Goal: Find specific page/section: Find specific page/section

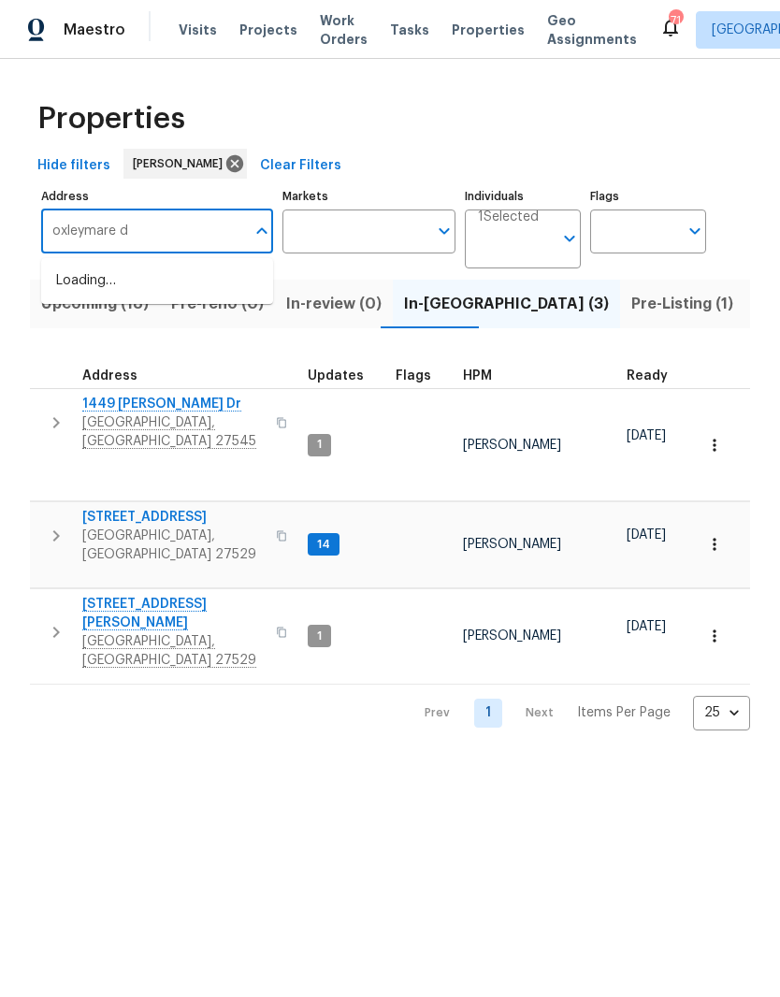
type input "oxleymare dr"
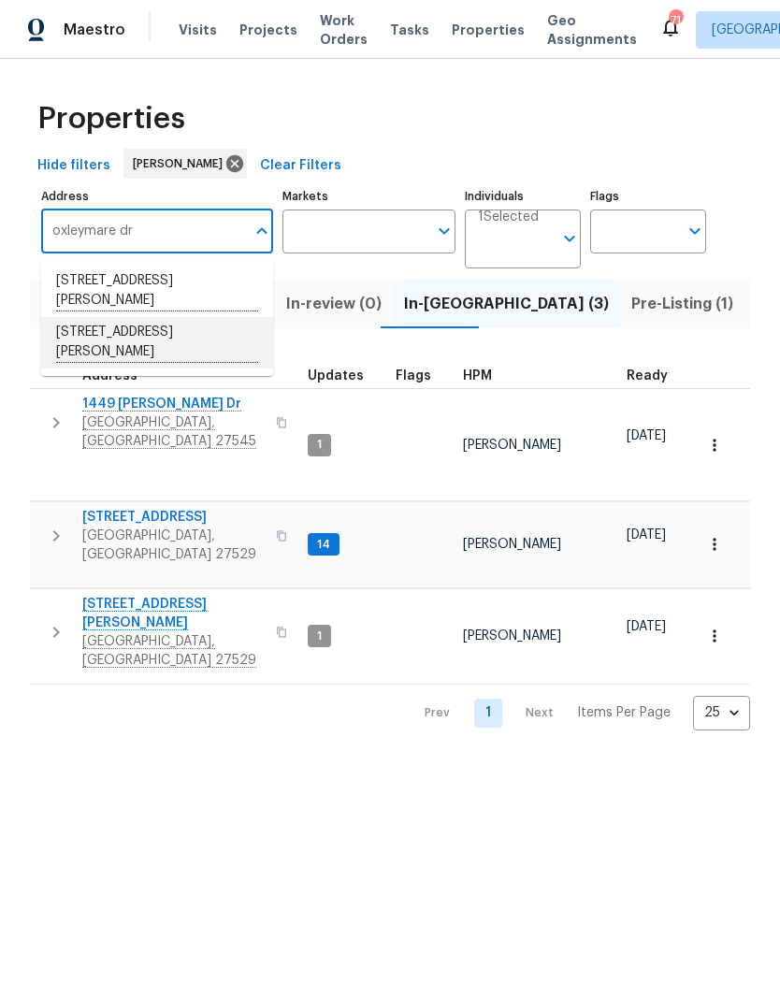
click at [209, 347] on li "1610 Oxleymare Dr Raleigh NC 27610" at bounding box center [157, 342] width 232 height 51
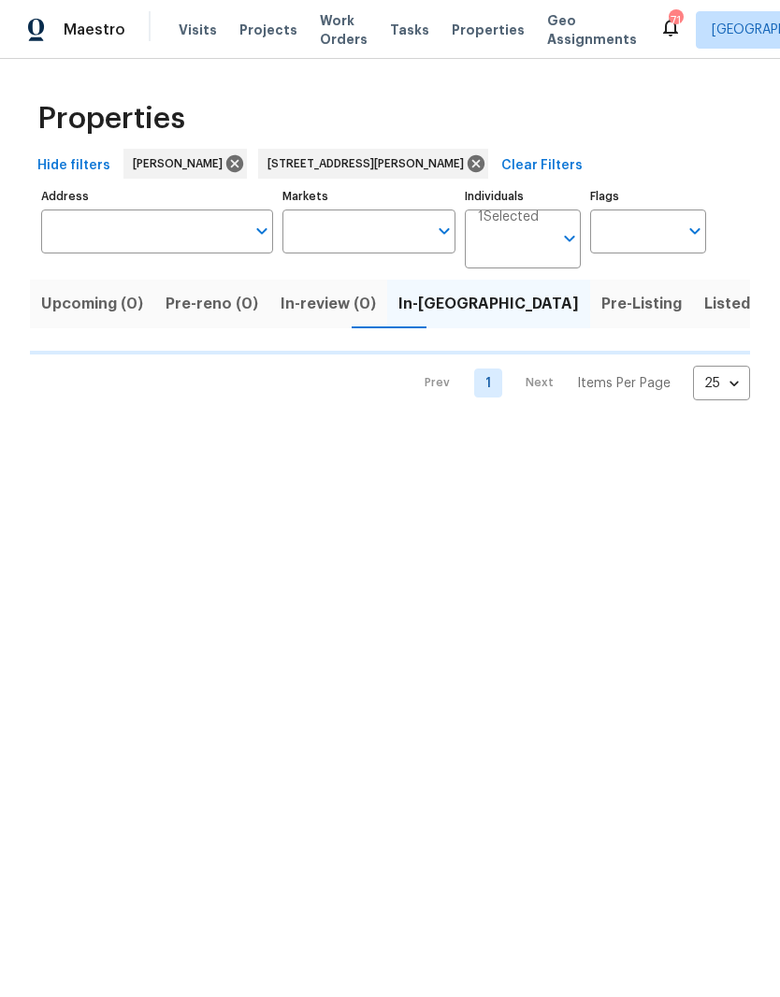
type input "1610 Oxleymare Dr Raleigh NC 27610"
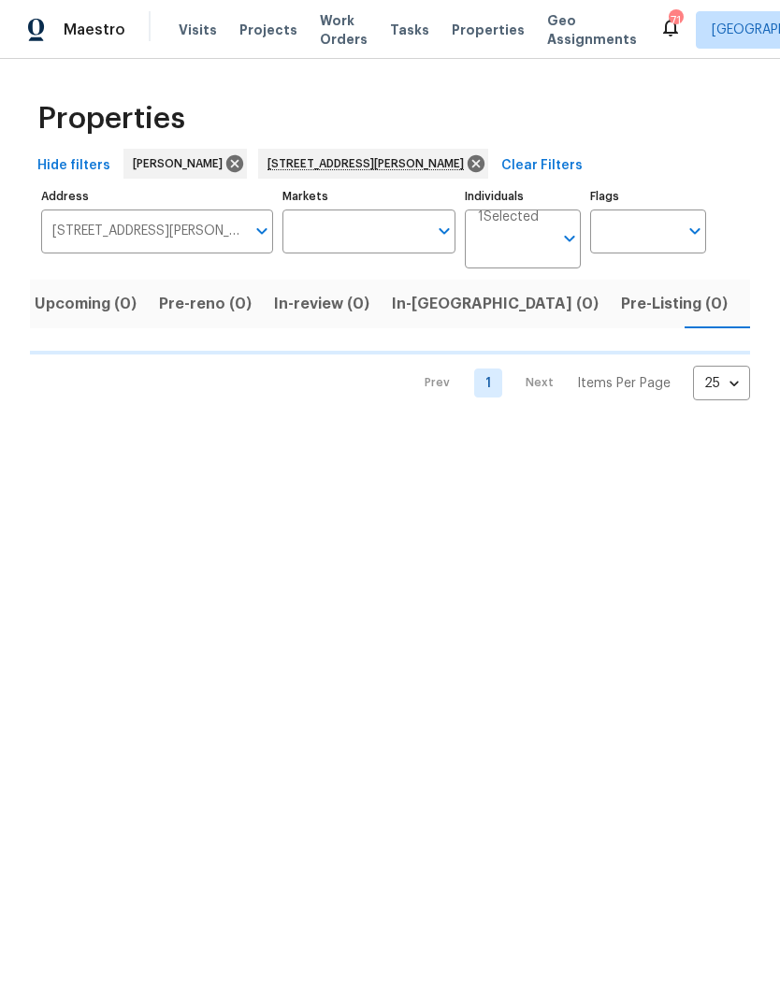
scroll to position [0, 10]
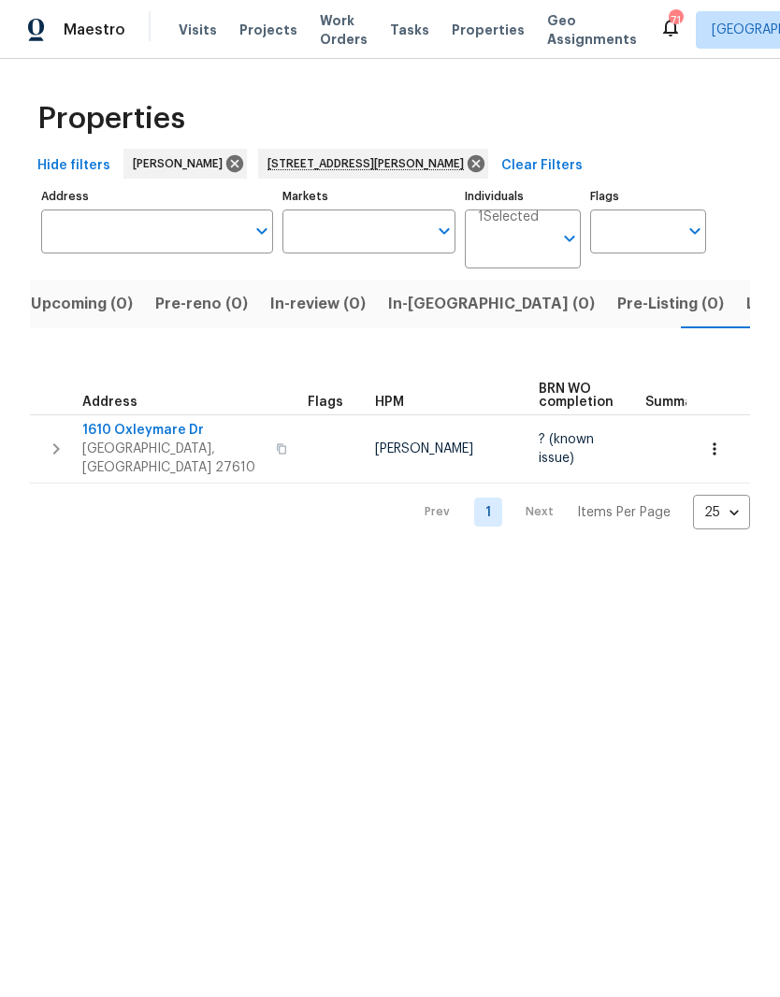
type input "1610 Oxleymare Dr Raleigh NC 27610"
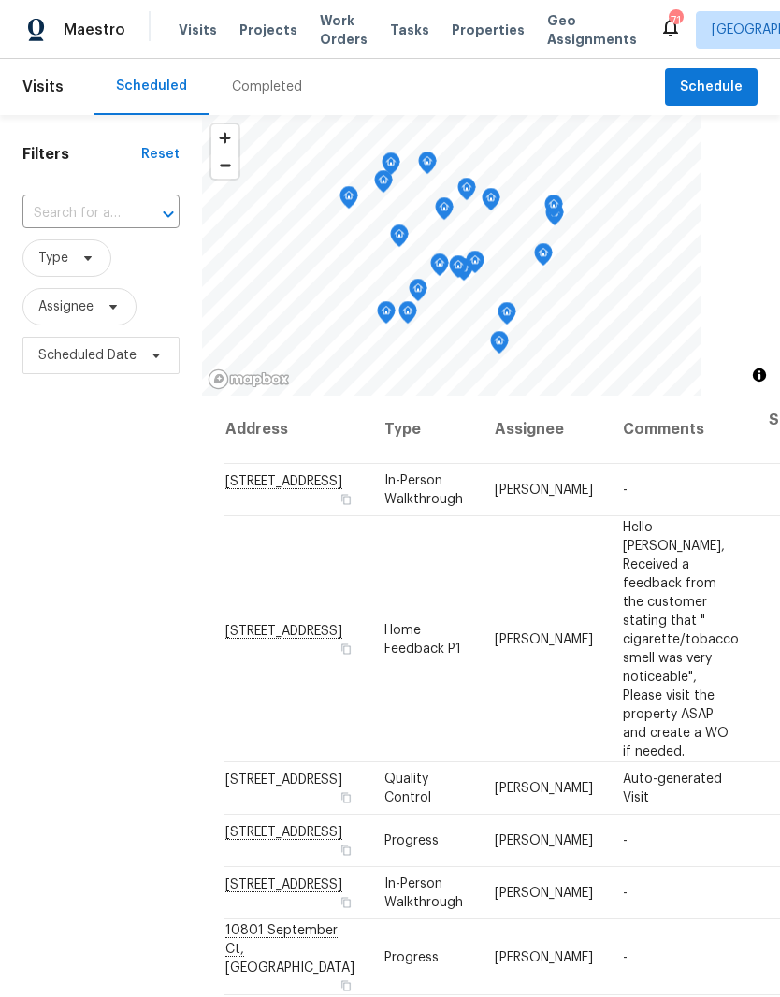
click at [265, 59] on div "Completed" at bounding box center [267, 87] width 115 height 56
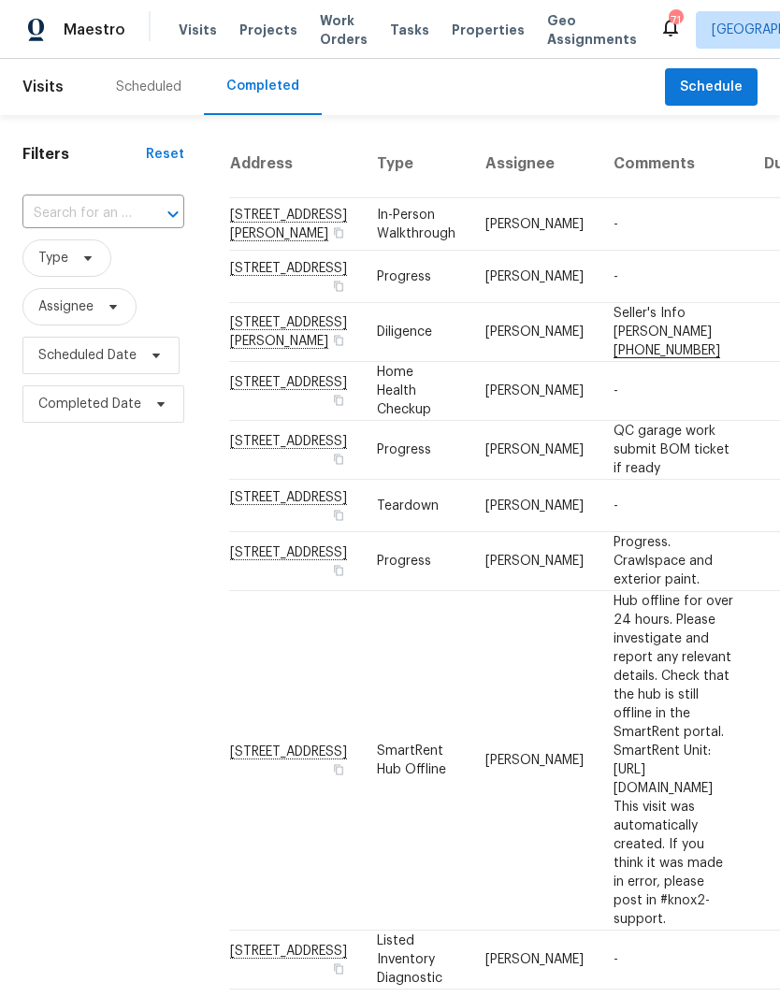
click at [241, 236] on td "[STREET_ADDRESS][PERSON_NAME]" at bounding box center [295, 224] width 133 height 52
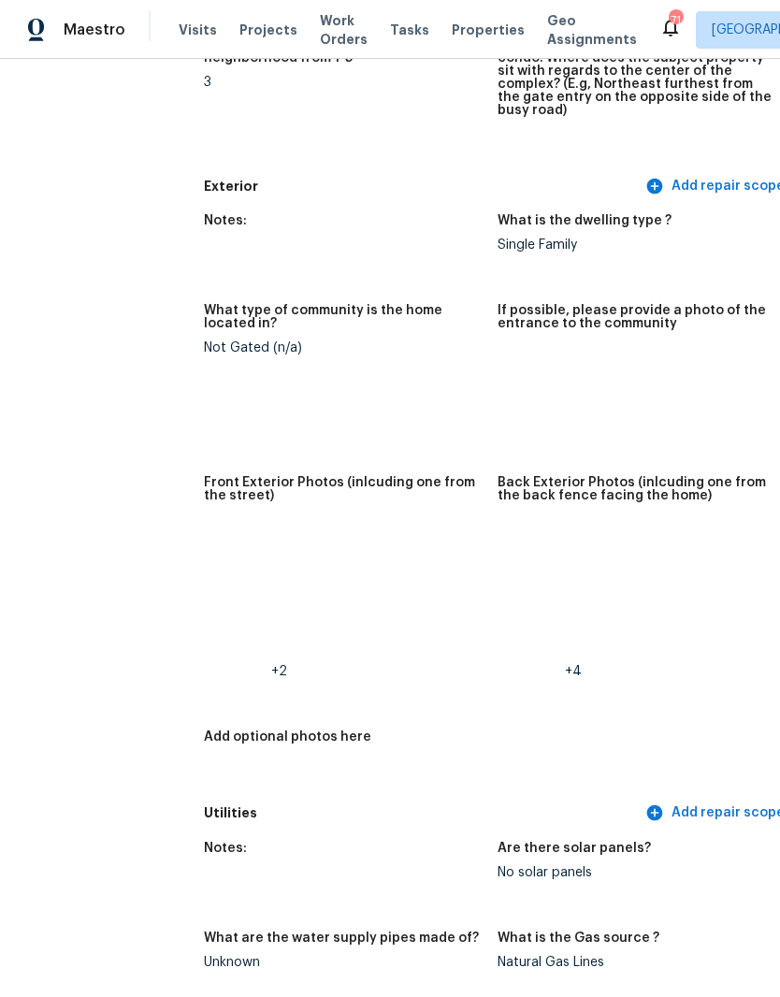
scroll to position [707, 12]
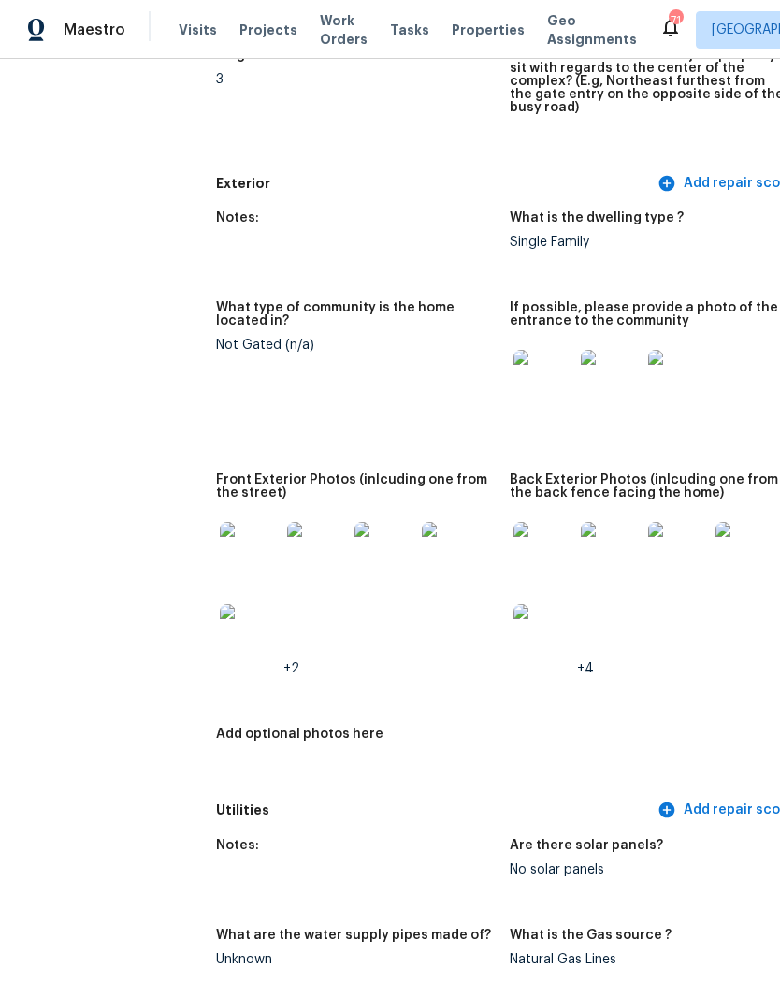
click at [220, 554] on img at bounding box center [250, 552] width 60 height 60
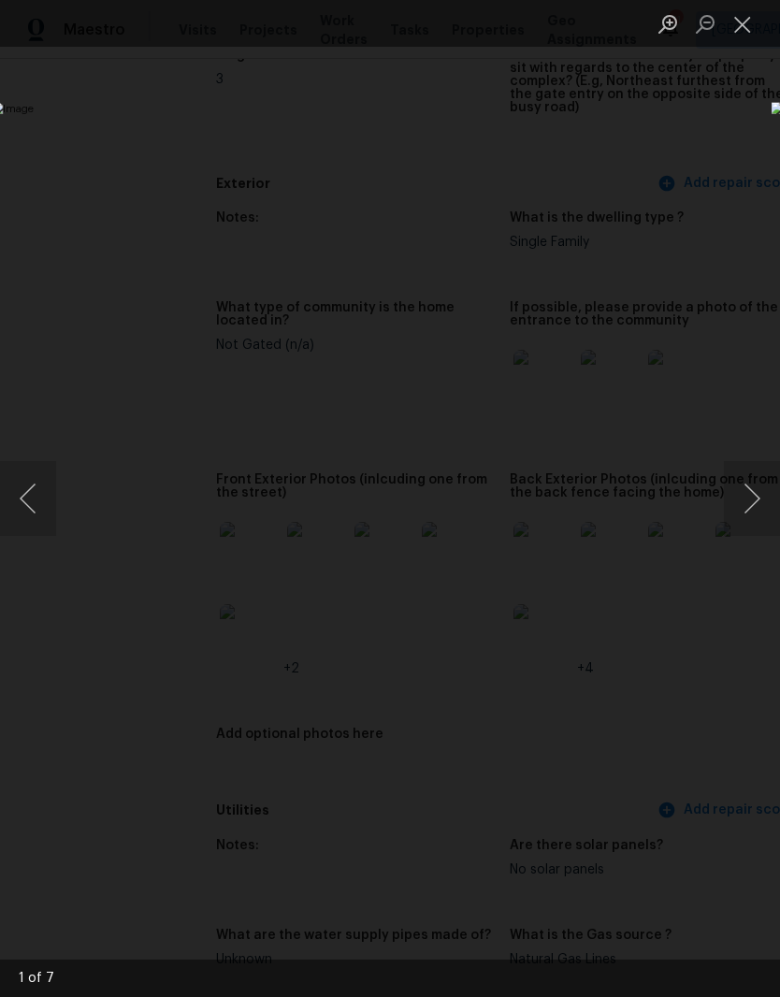
click at [761, 500] on button "Next image" at bounding box center [752, 498] width 56 height 75
click at [755, 504] on button "Next image" at bounding box center [752, 498] width 56 height 75
click at [757, 506] on button "Next image" at bounding box center [752, 498] width 56 height 75
click at [759, 509] on button "Next image" at bounding box center [752, 498] width 56 height 75
click at [756, 513] on button "Next image" at bounding box center [752, 498] width 56 height 75
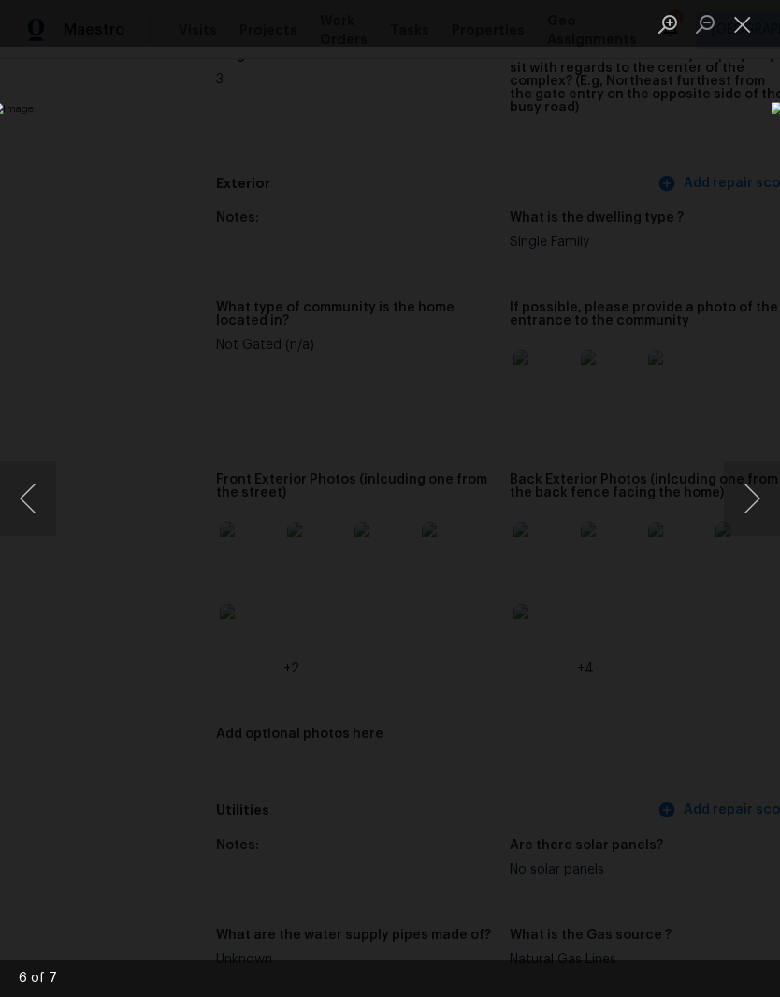
click at [759, 510] on button "Next image" at bounding box center [752, 498] width 56 height 75
click at [743, 31] on button "Close lightbox" at bounding box center [742, 23] width 37 height 33
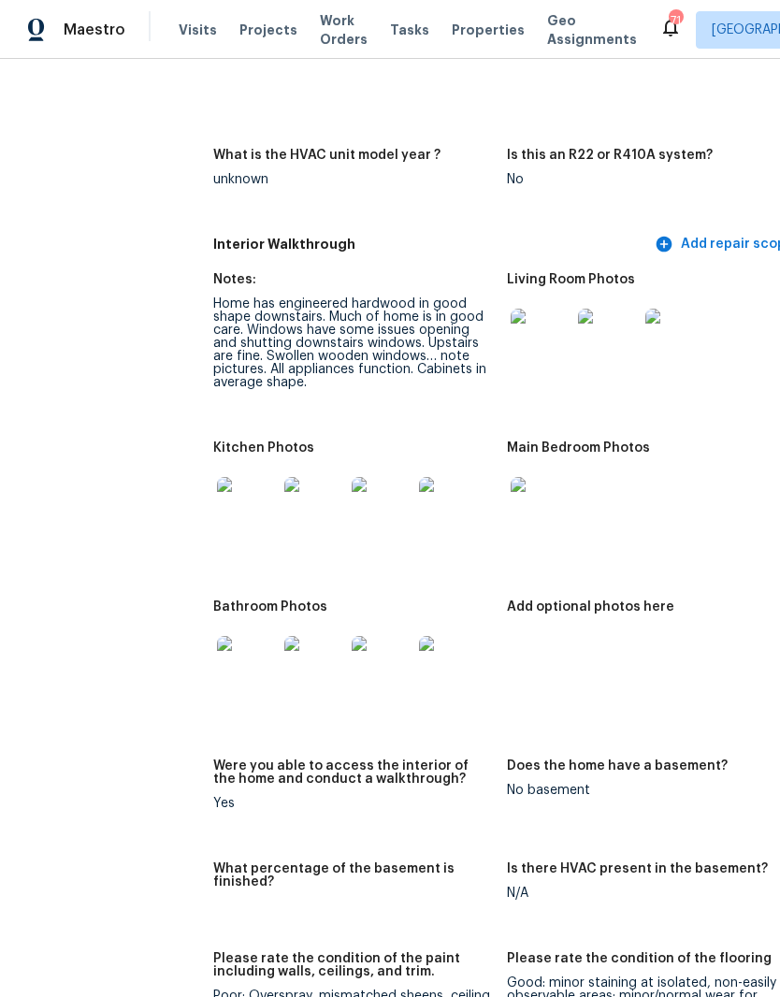
scroll to position [2110, 15]
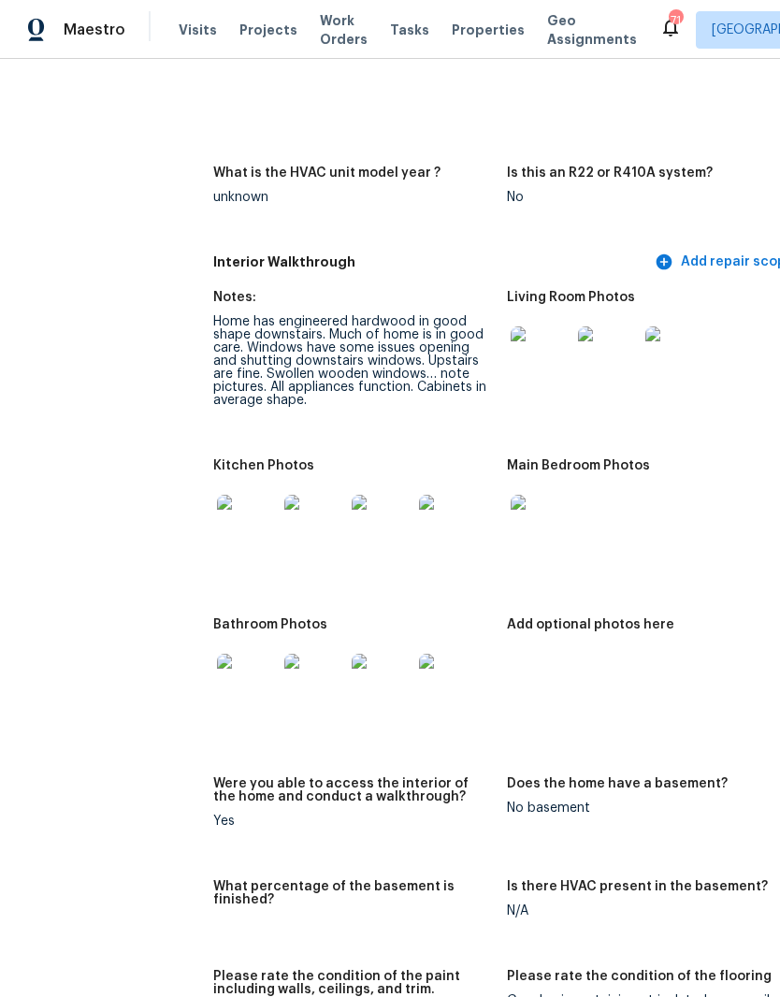
click at [217, 495] on img at bounding box center [247, 525] width 60 height 60
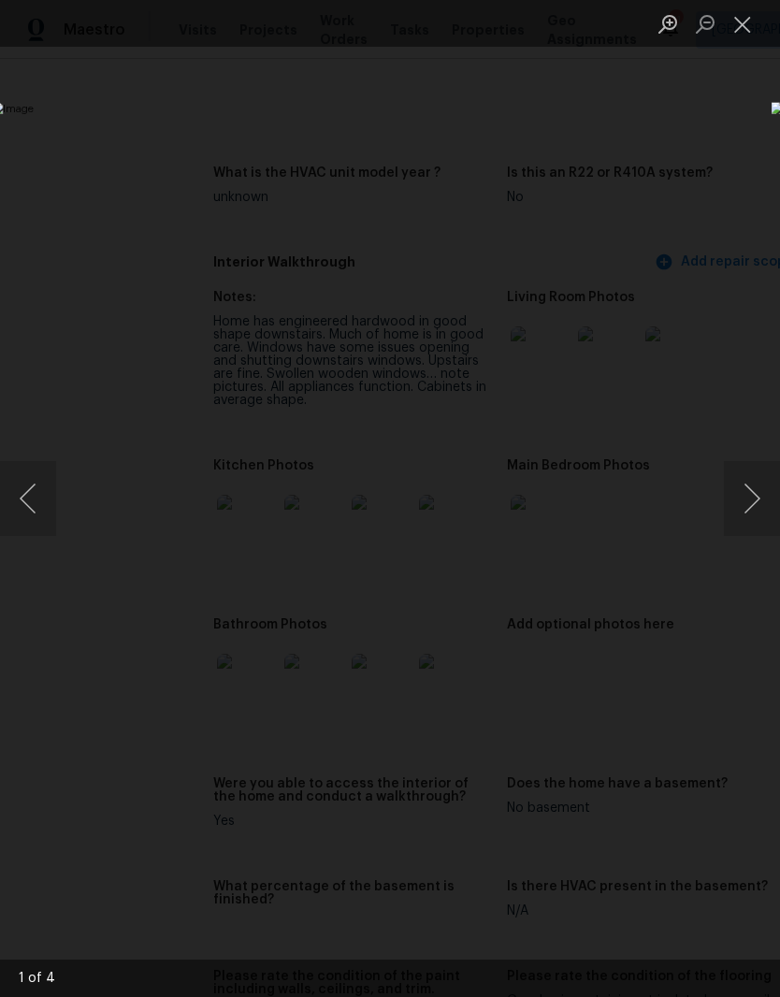
click at [753, 507] on button "Next image" at bounding box center [752, 498] width 56 height 75
click at [753, 517] on button "Next image" at bounding box center [752, 498] width 56 height 75
click at [757, 515] on button "Next image" at bounding box center [752, 498] width 56 height 75
click at [754, 516] on button "Next image" at bounding box center [752, 498] width 56 height 75
click at [756, 516] on button "Next image" at bounding box center [752, 498] width 56 height 75
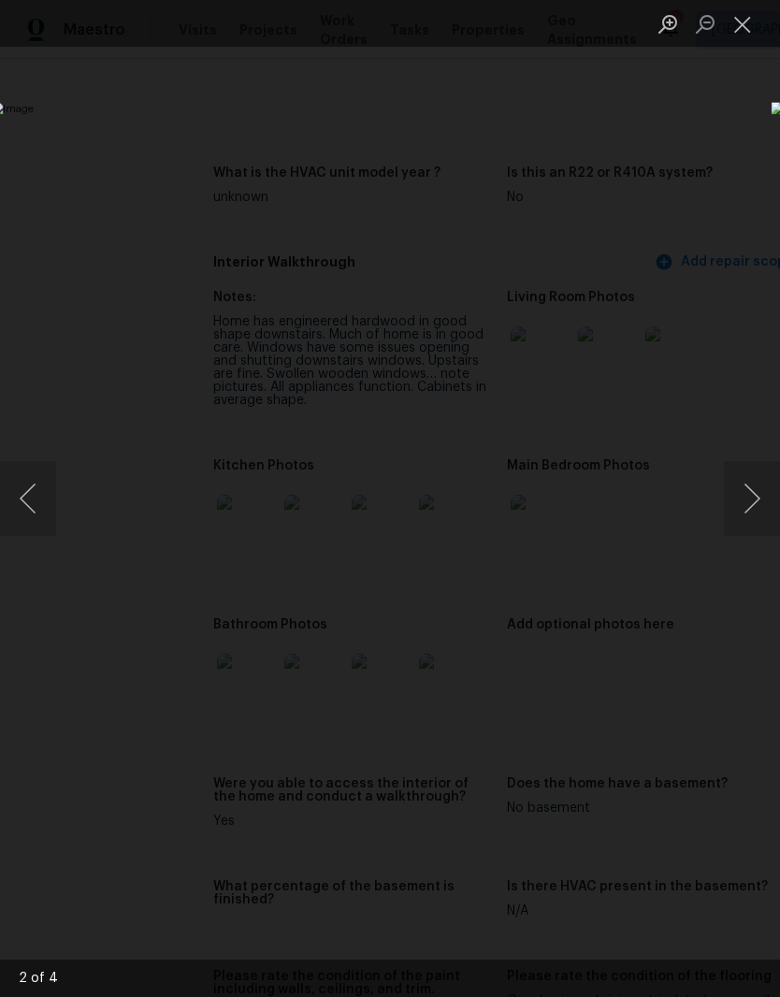
click at [753, 519] on button "Next image" at bounding box center [752, 498] width 56 height 75
click at [758, 527] on button "Next image" at bounding box center [752, 498] width 56 height 75
click at [748, 529] on button "Next image" at bounding box center [752, 498] width 56 height 75
click at [760, 512] on button "Next image" at bounding box center [752, 498] width 56 height 75
click at [738, 33] on button "Close lightbox" at bounding box center [742, 23] width 37 height 33
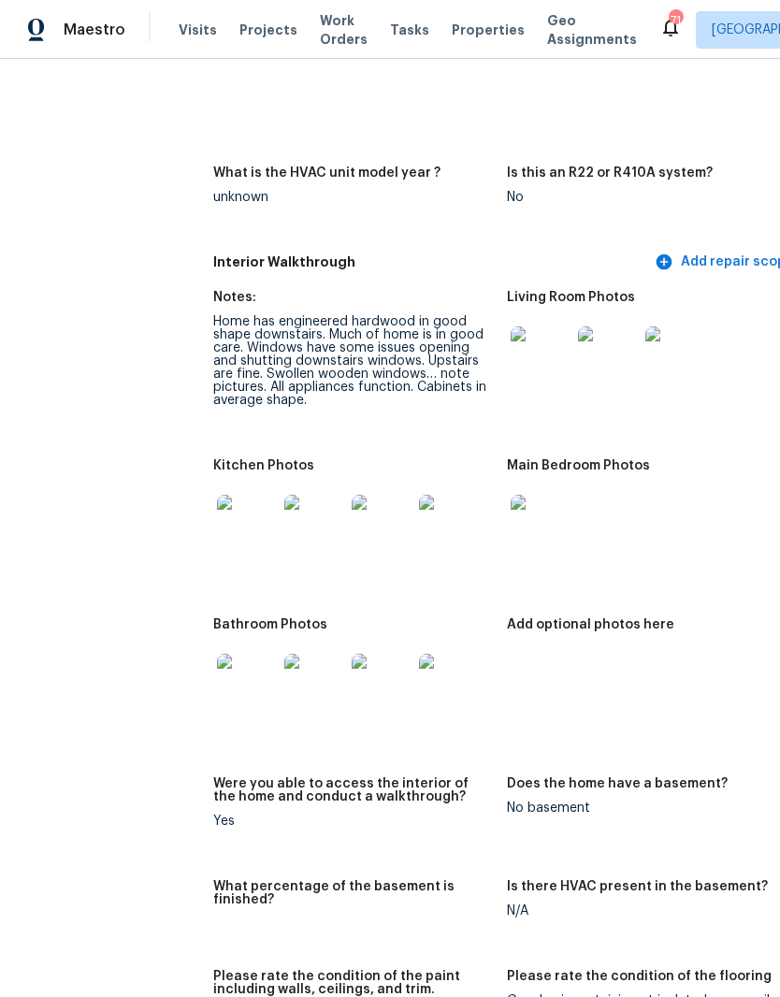
click at [217, 654] on img at bounding box center [247, 684] width 60 height 60
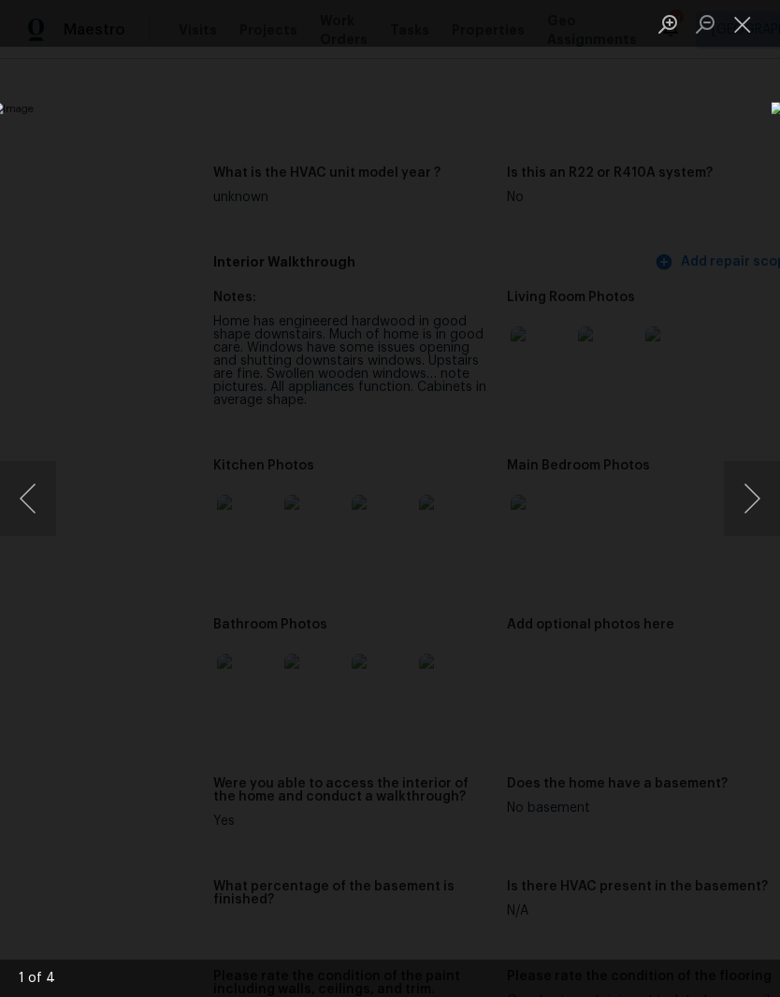
click at [759, 515] on button "Next image" at bounding box center [752, 498] width 56 height 75
click at [750, 489] on button "Next image" at bounding box center [752, 498] width 56 height 75
click at [756, 530] on button "Next image" at bounding box center [752, 498] width 56 height 75
click at [757, 530] on button "Next image" at bounding box center [752, 498] width 56 height 75
click at [756, 505] on button "Next image" at bounding box center [752, 498] width 56 height 75
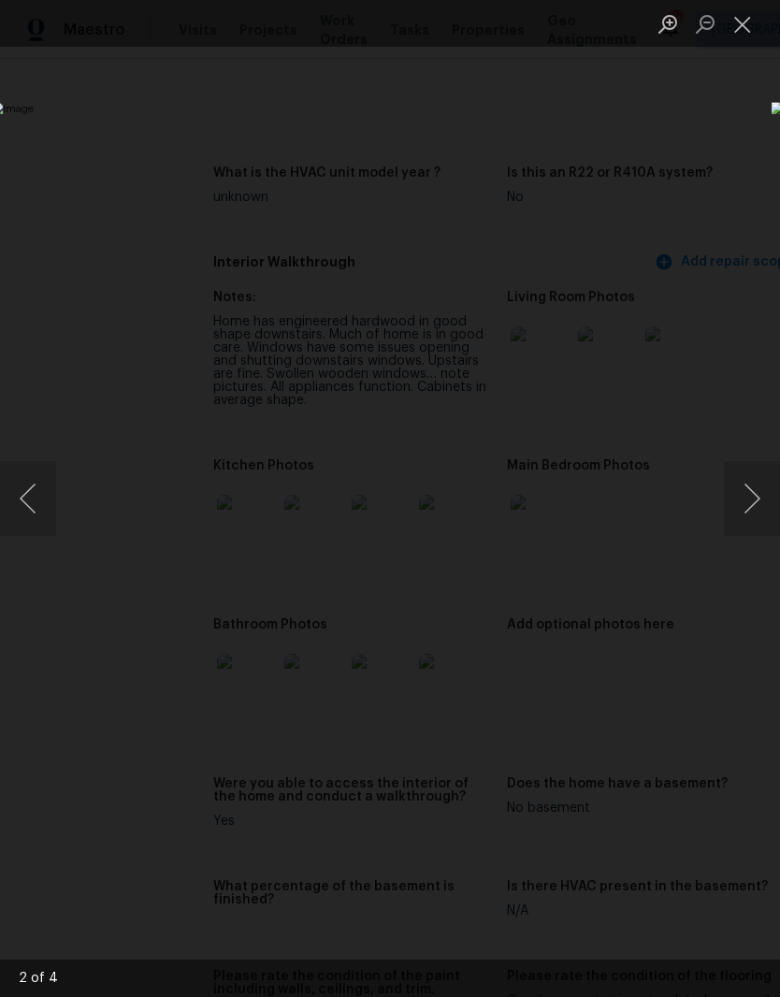
click at [748, 530] on button "Next image" at bounding box center [752, 498] width 56 height 75
click at [757, 507] on button "Next image" at bounding box center [752, 498] width 56 height 75
click at [754, 527] on button "Next image" at bounding box center [752, 498] width 56 height 75
click at [744, 33] on button "Close lightbox" at bounding box center [742, 23] width 37 height 33
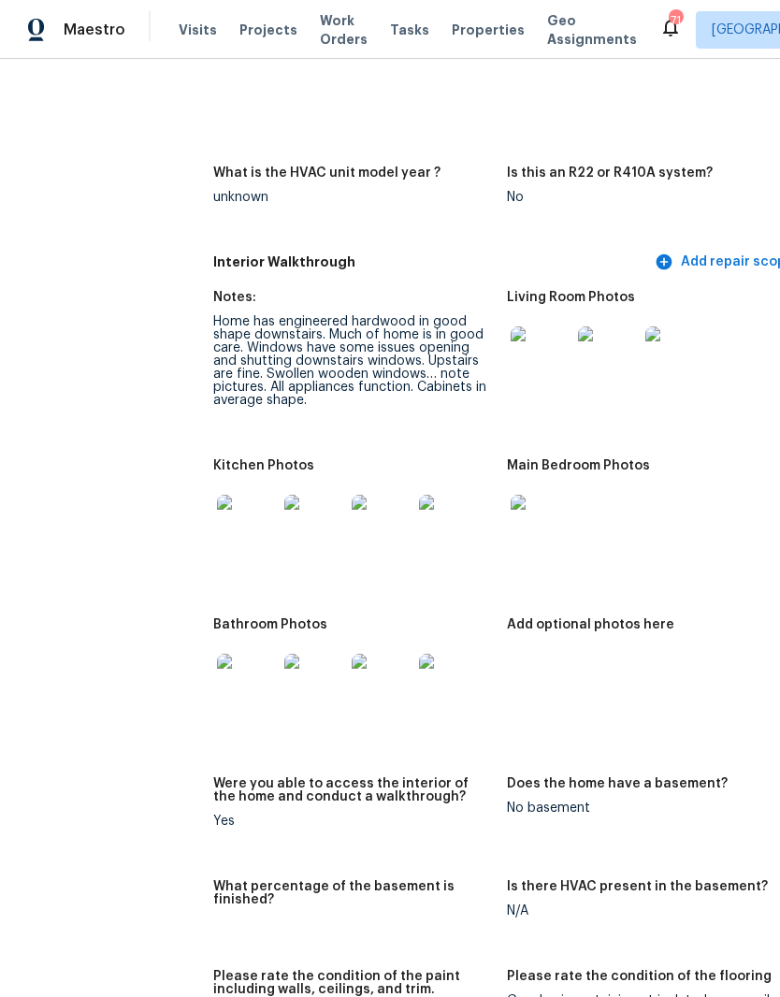
click at [511, 495] on img at bounding box center [541, 525] width 60 height 60
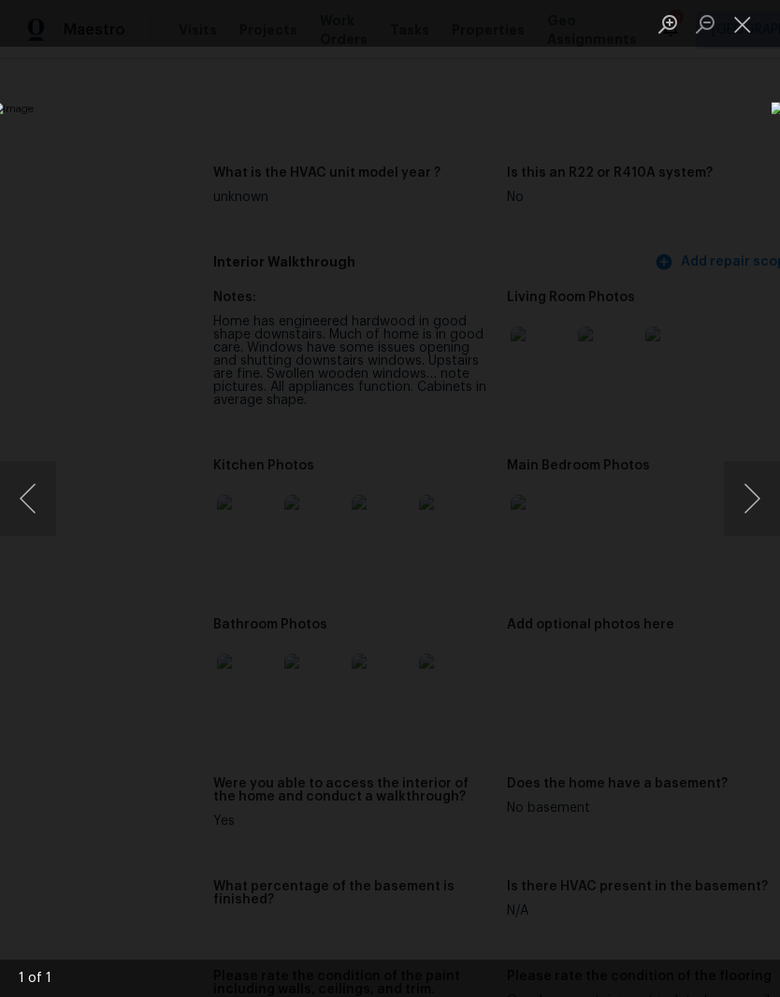
click at [750, 33] on button "Close lightbox" at bounding box center [742, 23] width 37 height 33
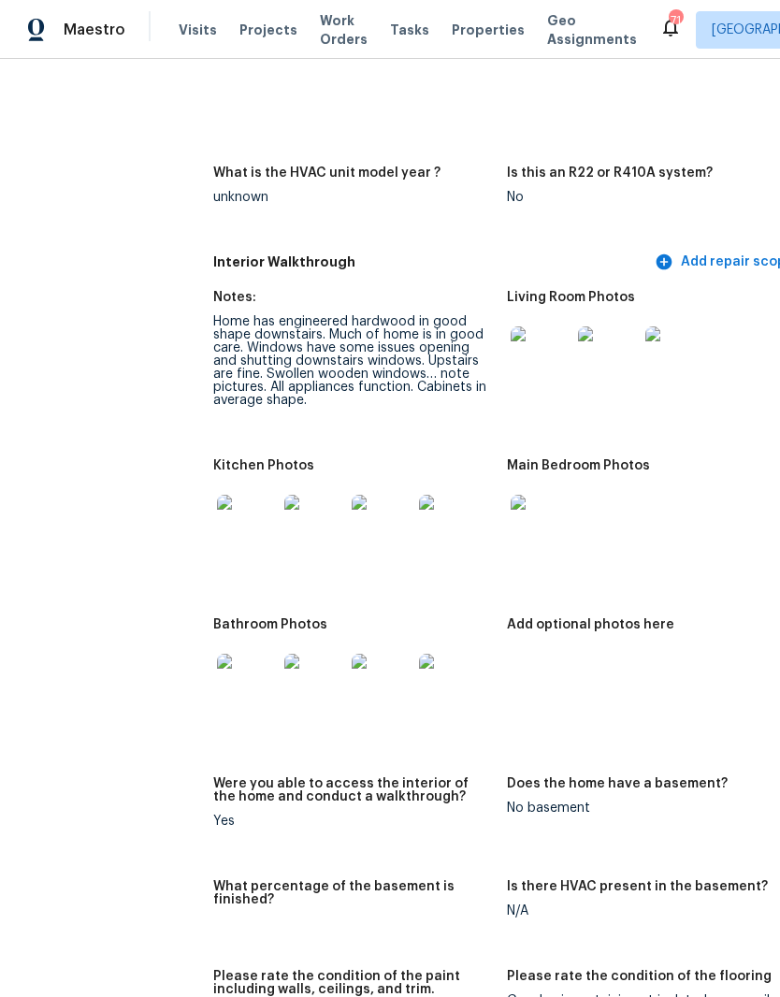
click at [511, 327] on img at bounding box center [541, 357] width 60 height 60
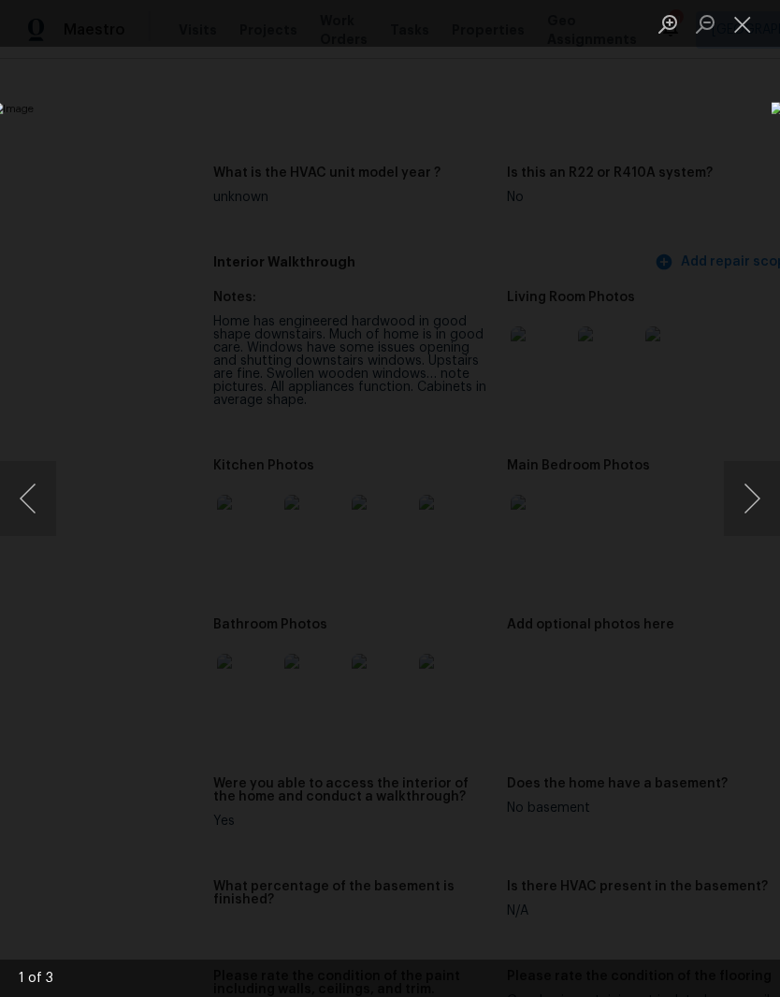
click at [762, 502] on button "Next image" at bounding box center [752, 498] width 56 height 75
click at [756, 508] on button "Next image" at bounding box center [752, 498] width 56 height 75
click at [759, 513] on button "Next image" at bounding box center [752, 498] width 56 height 75
click at [760, 514] on button "Next image" at bounding box center [752, 498] width 56 height 75
click at [744, 32] on button "Close lightbox" at bounding box center [742, 23] width 37 height 33
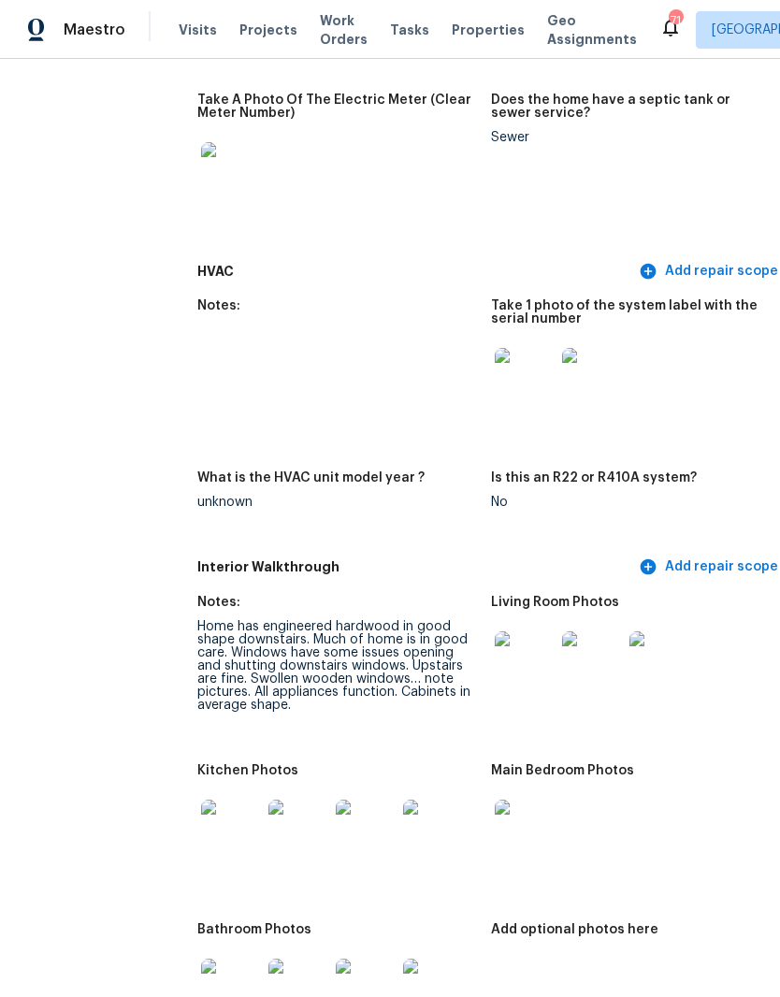
scroll to position [1807, 31]
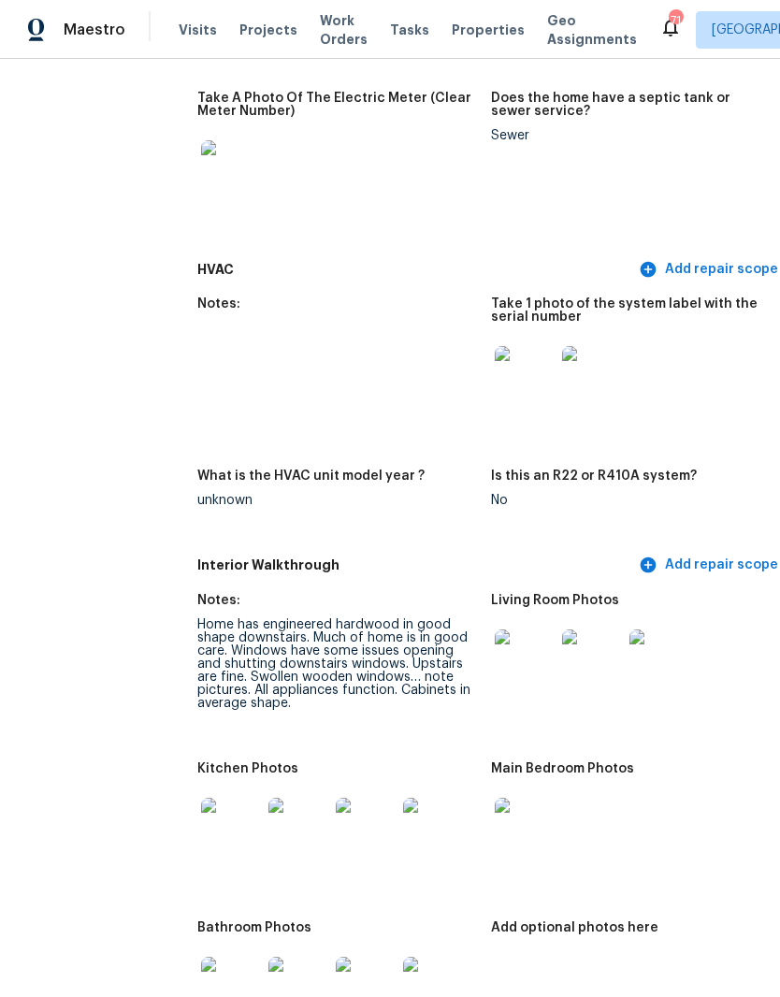
click at [495, 346] on img at bounding box center [525, 376] width 60 height 60
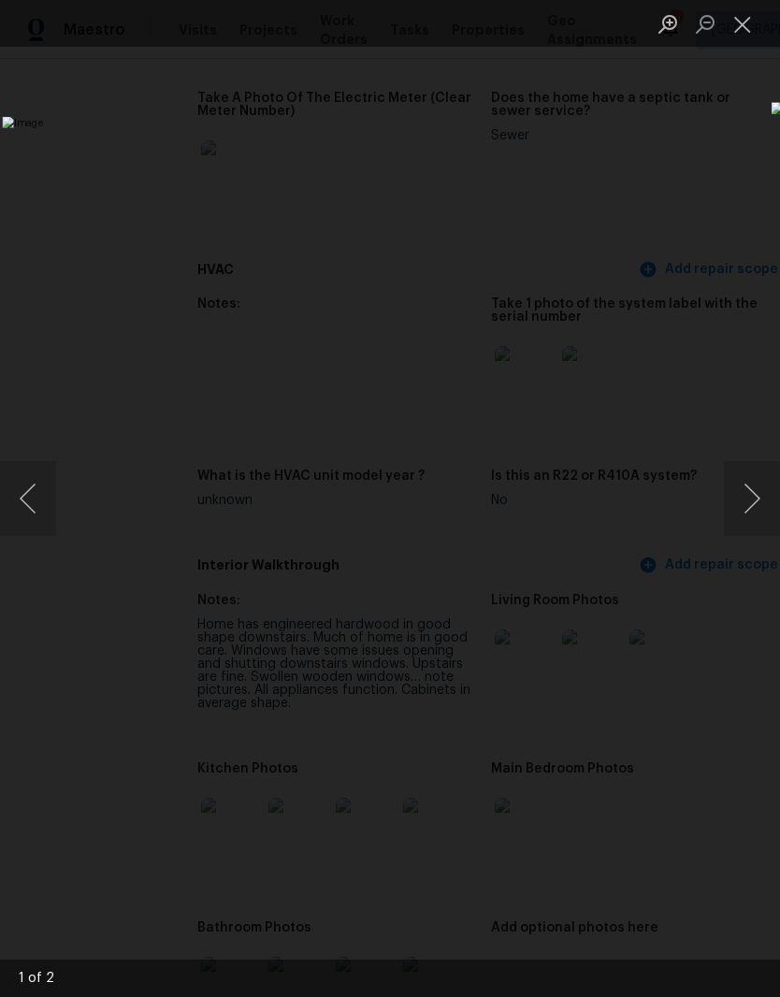
click at [761, 34] on button "Close lightbox" at bounding box center [742, 23] width 37 height 33
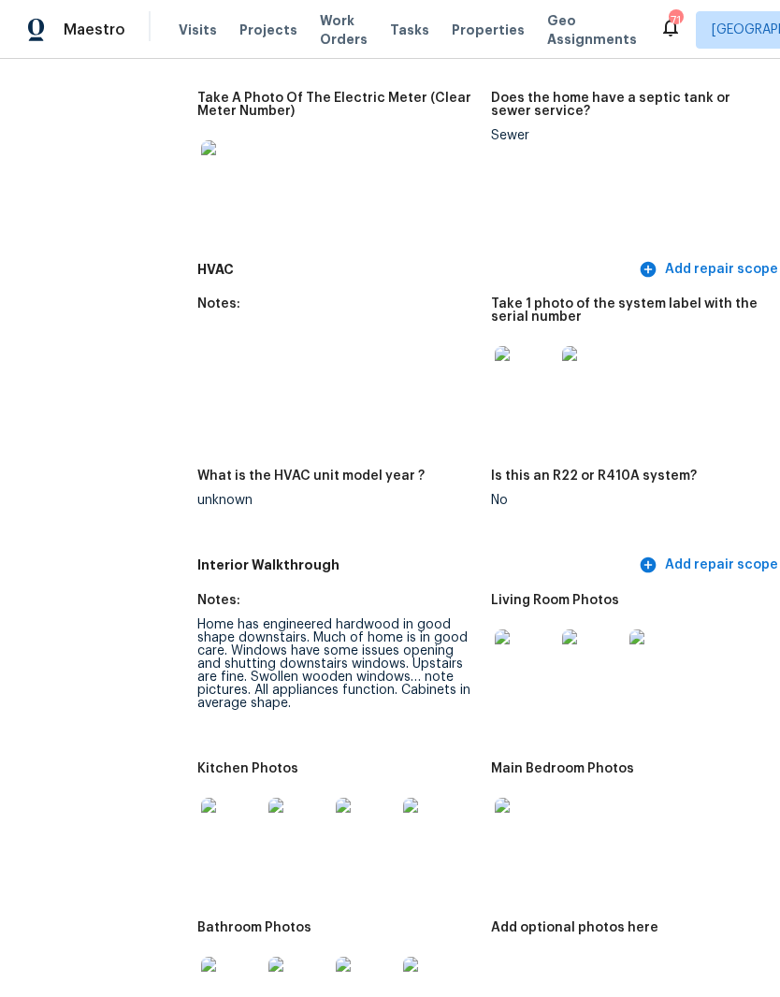
click at [495, 346] on img at bounding box center [525, 376] width 60 height 60
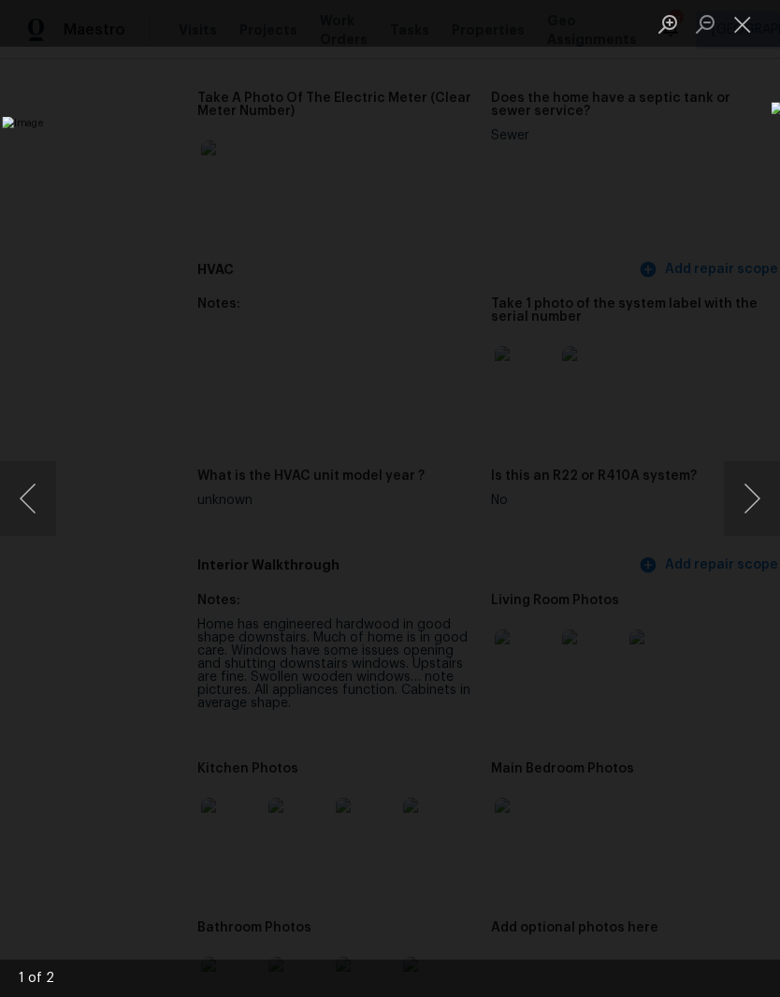
click at [758, 35] on button "Close lightbox" at bounding box center [742, 23] width 37 height 33
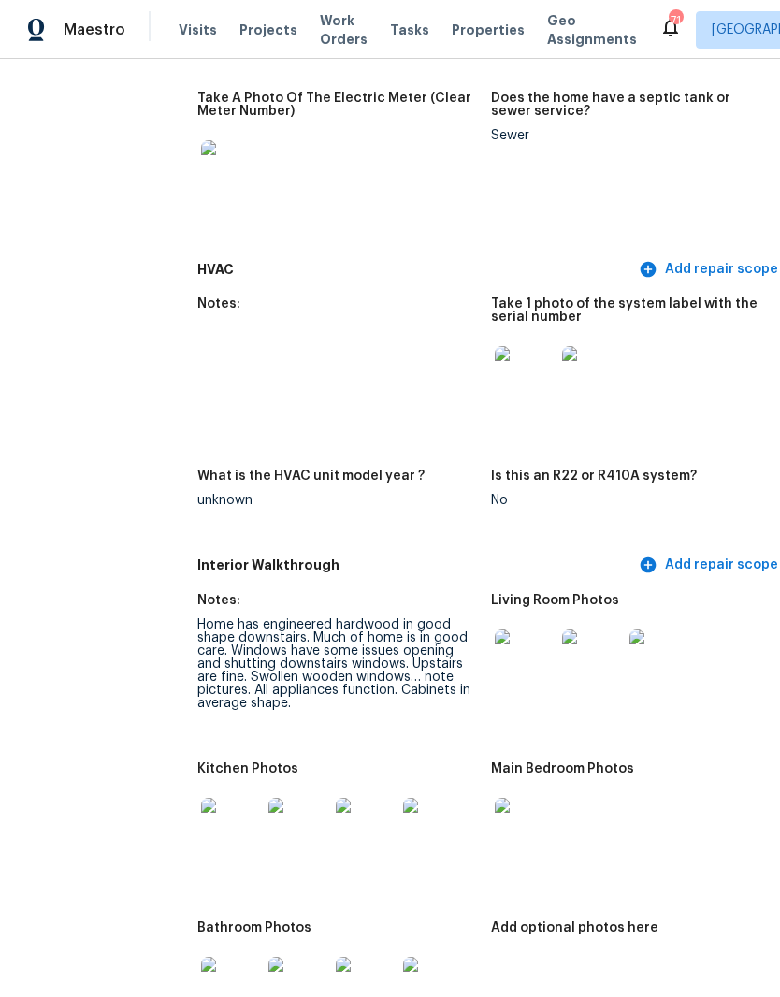
click at [562, 346] on img at bounding box center [592, 376] width 60 height 60
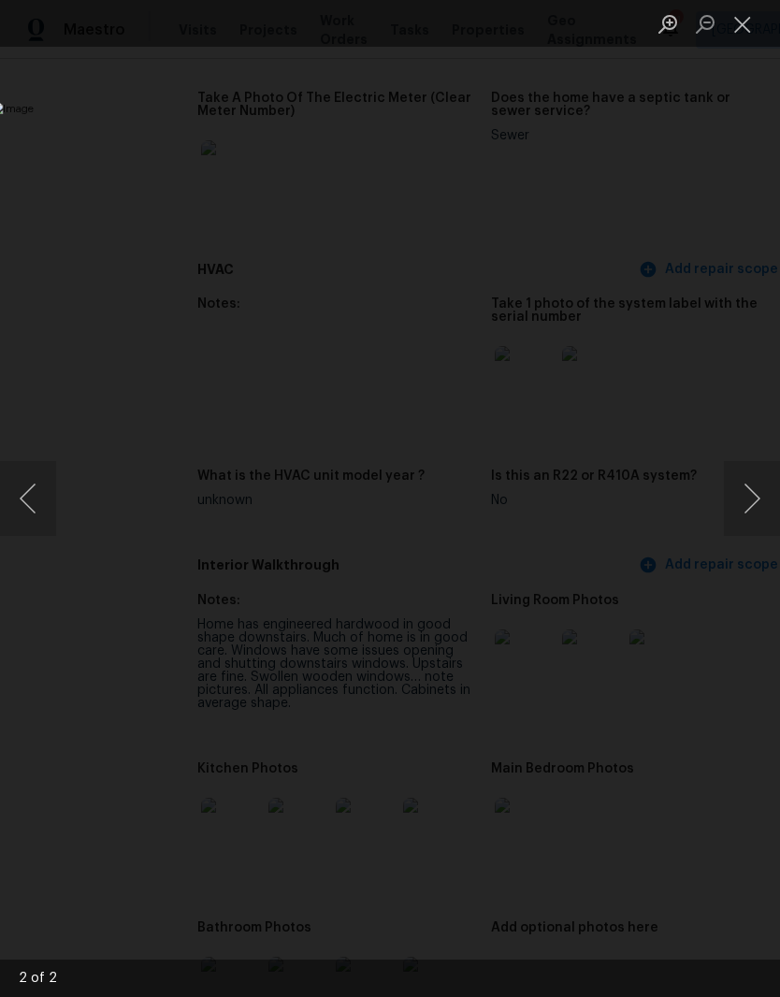
click at [760, 27] on button "Close lightbox" at bounding box center [742, 23] width 37 height 33
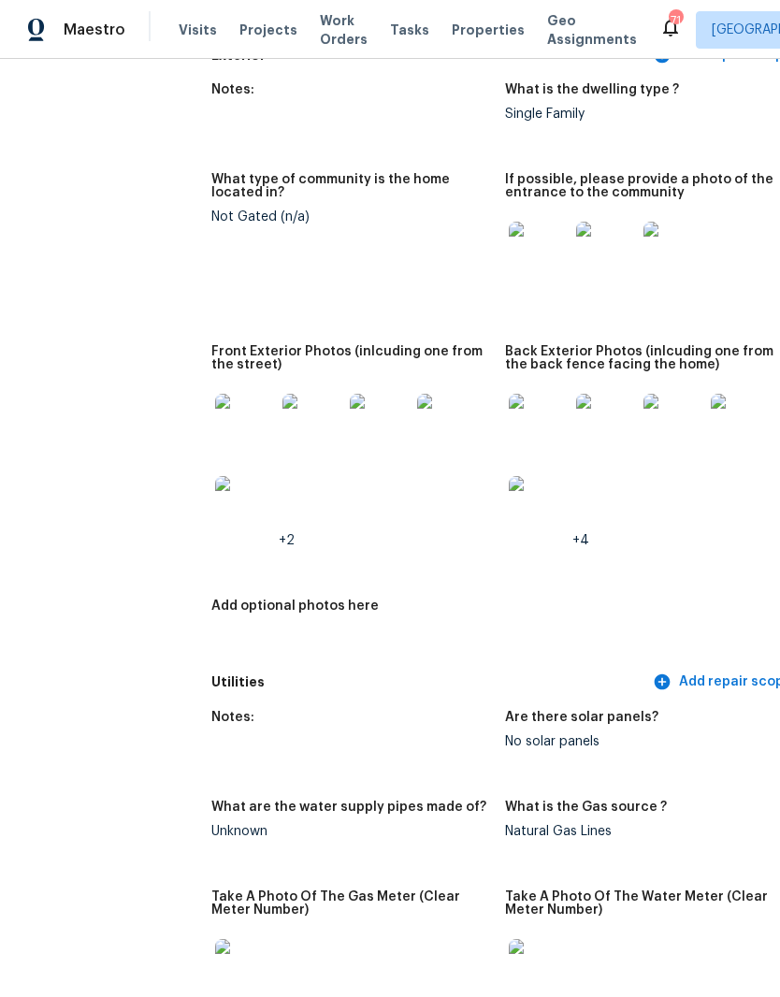
scroll to position [834, 17]
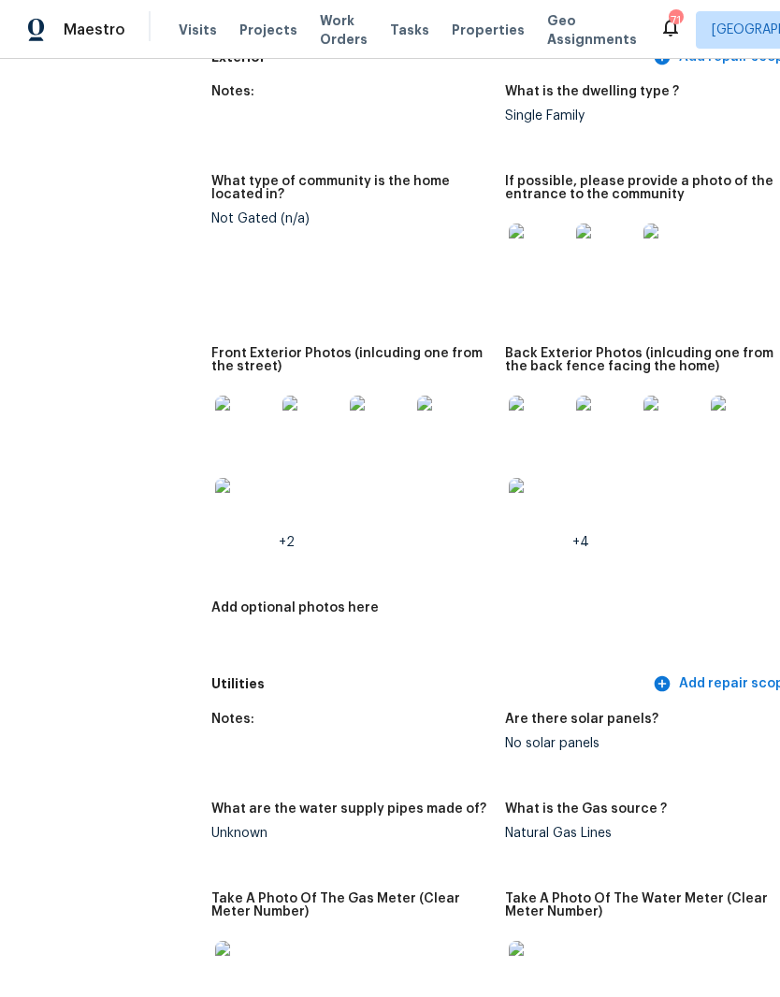
click at [509, 396] on img at bounding box center [539, 426] width 60 height 60
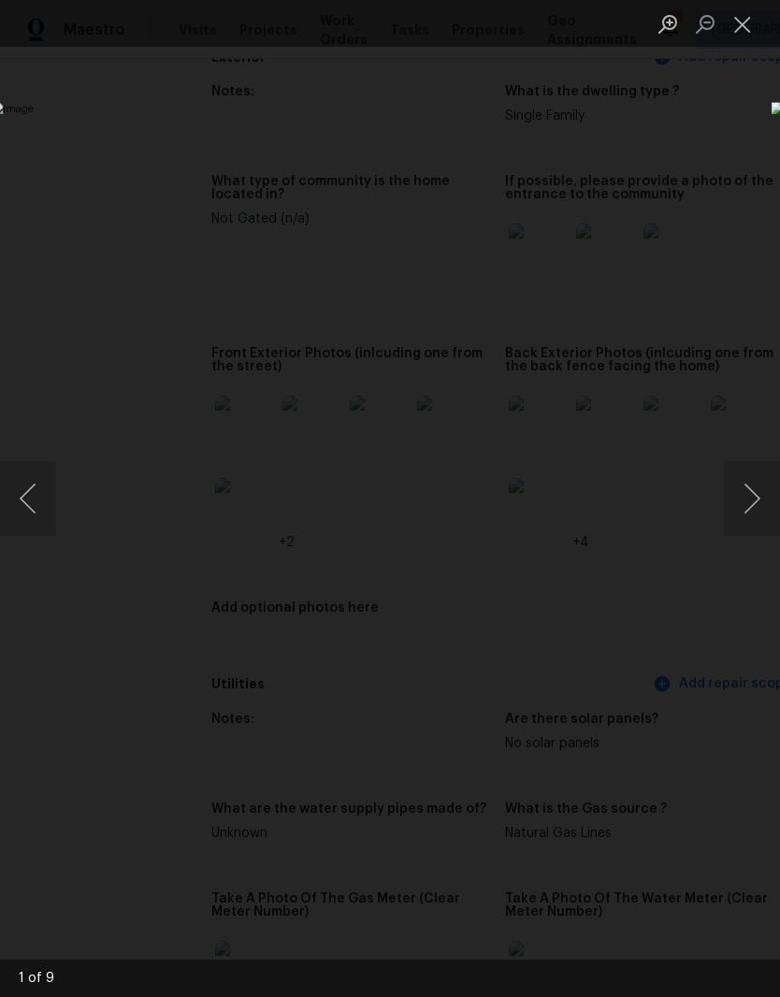
click at [758, 501] on button "Next image" at bounding box center [752, 498] width 56 height 75
click at [752, 504] on button "Next image" at bounding box center [752, 498] width 56 height 75
click at [758, 507] on button "Next image" at bounding box center [752, 498] width 56 height 75
click at [758, 505] on button "Next image" at bounding box center [752, 498] width 56 height 75
click at [758, 506] on button "Next image" at bounding box center [752, 498] width 56 height 75
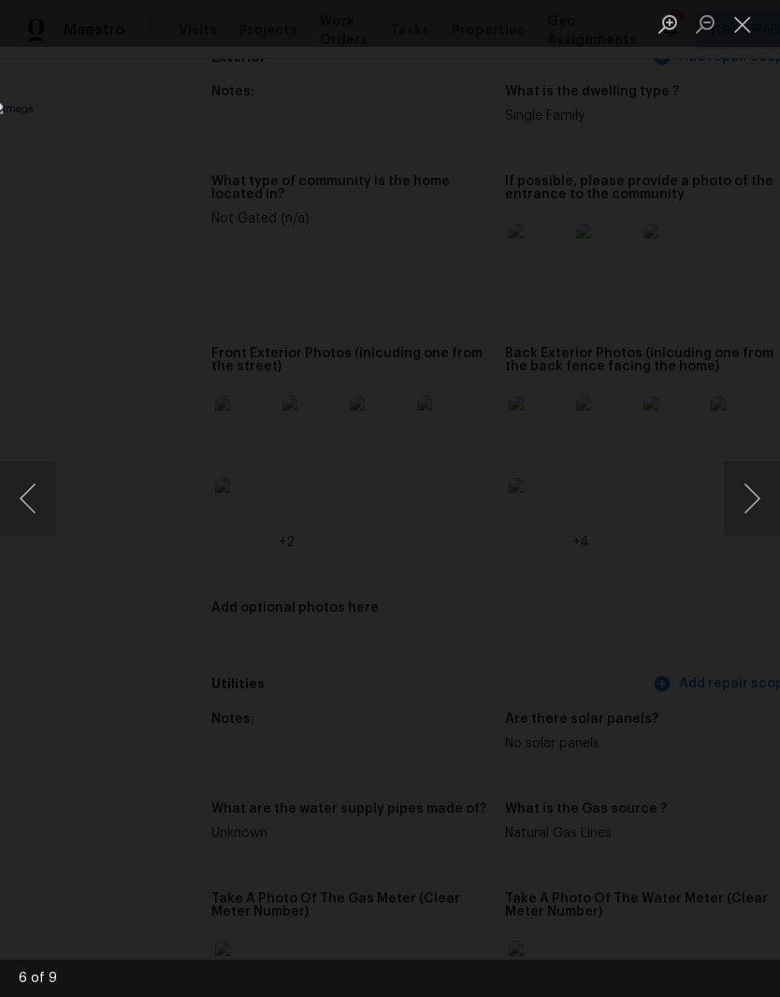
click at [758, 512] on button "Next image" at bounding box center [752, 498] width 56 height 75
click at [760, 508] on button "Next image" at bounding box center [752, 498] width 56 height 75
click at [733, 28] on button "Close lightbox" at bounding box center [742, 23] width 37 height 33
